Goal: Transaction & Acquisition: Purchase product/service

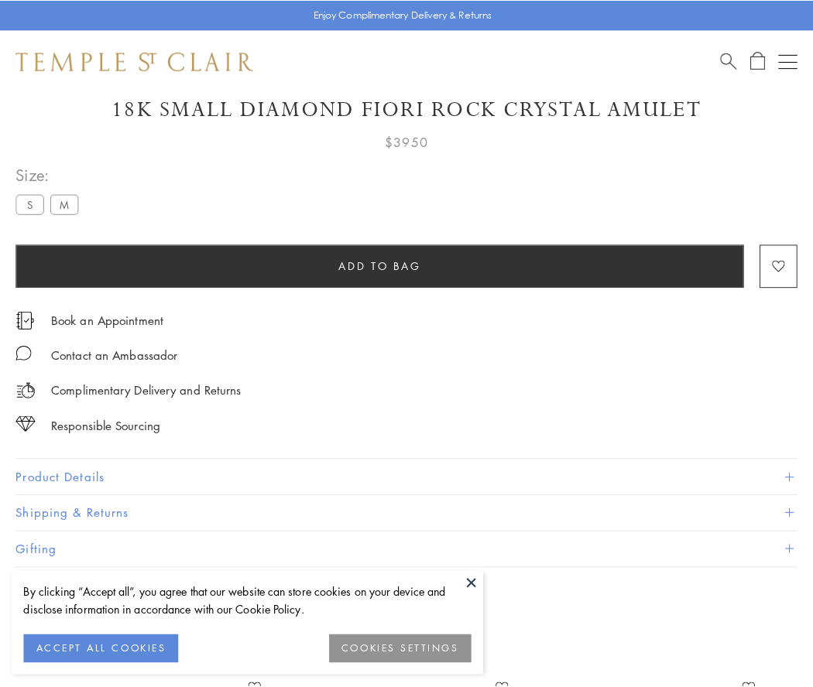
scroll to position [91, 0]
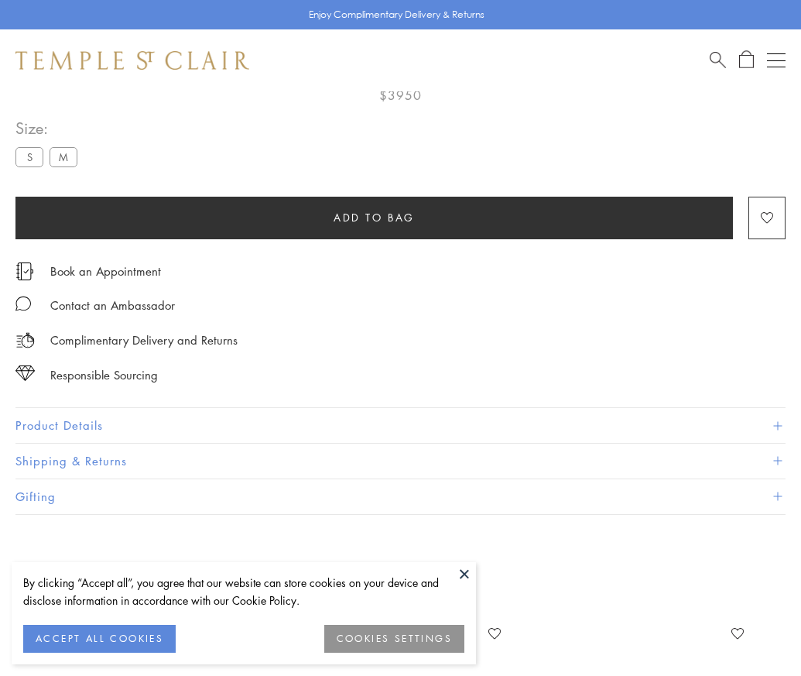
click at [374, 217] on span "Add to bag" at bounding box center [374, 217] width 81 height 17
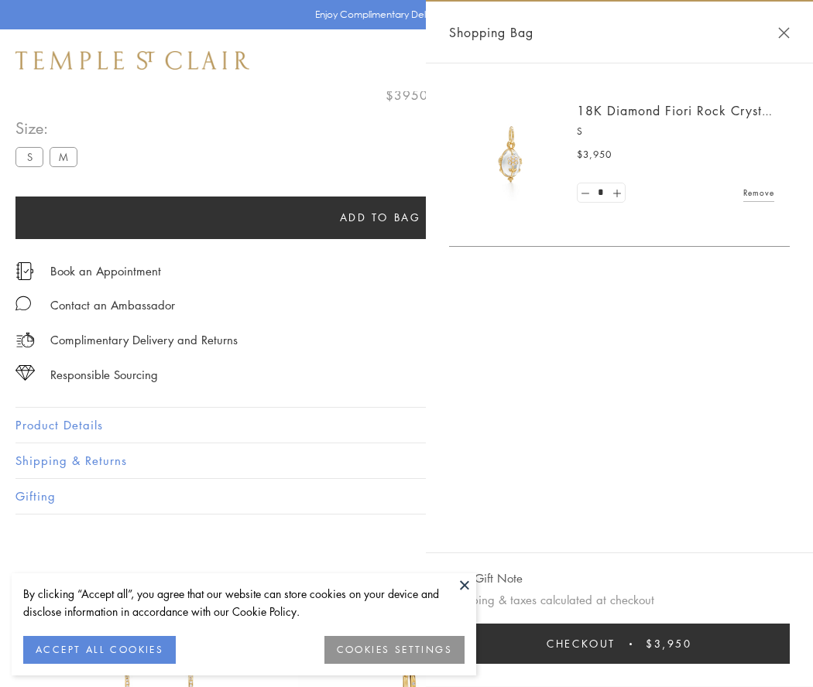
click at [759, 644] on button "Checkout $3,950" at bounding box center [619, 644] width 341 height 40
